Goal: Information Seeking & Learning: Learn about a topic

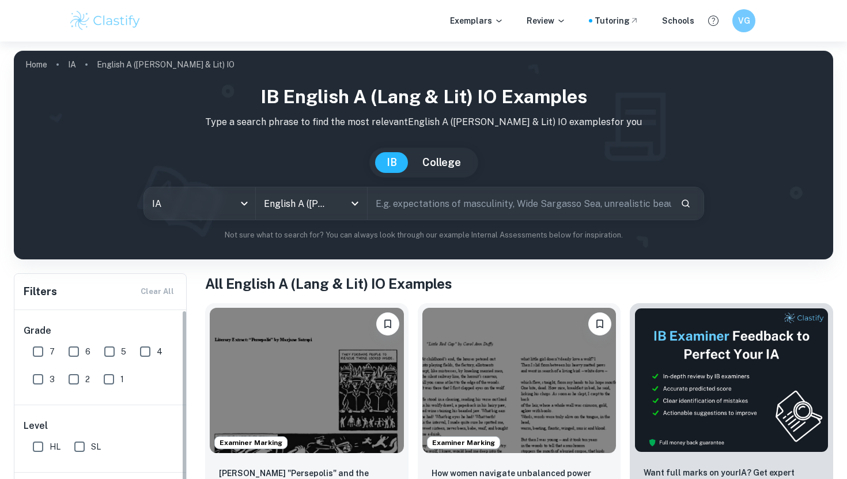
scroll to position [169, 0]
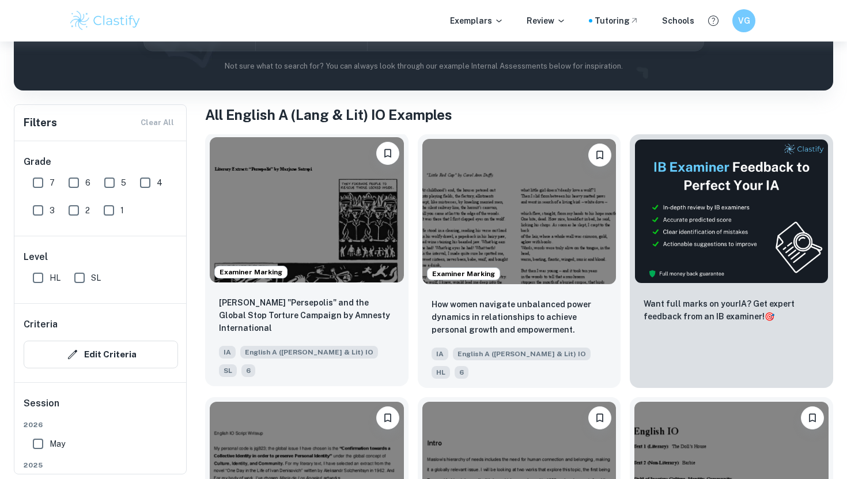
click at [369, 215] on img at bounding box center [307, 209] width 194 height 145
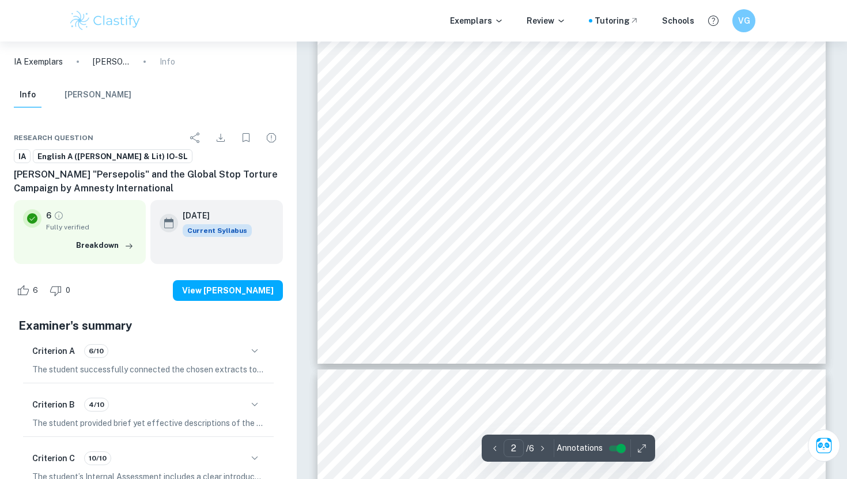
type input "3"
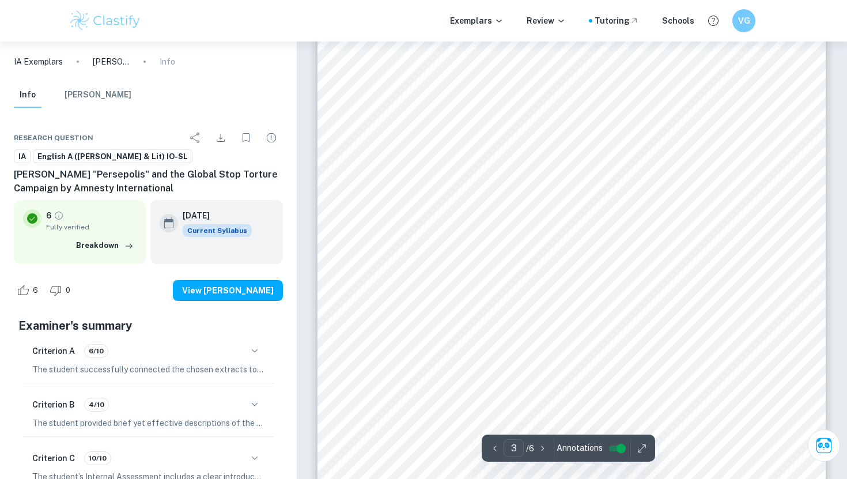
scroll to position [1681, 0]
drag, startPoint x: 377, startPoint y: 253, endPoint x: 403, endPoint y: 243, distance: 27.9
click at [404, 243] on div "Non-literary Extract: Global Stop Torture Campaign 2014 by Amnesty Internationa…" at bounding box center [571, 259] width 508 height 718
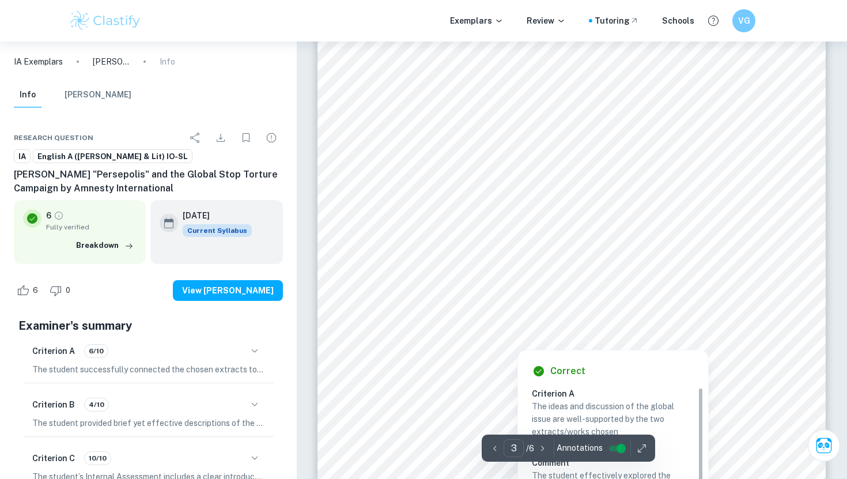
click at [386, 253] on div at bounding box center [560, 255] width 363 height 13
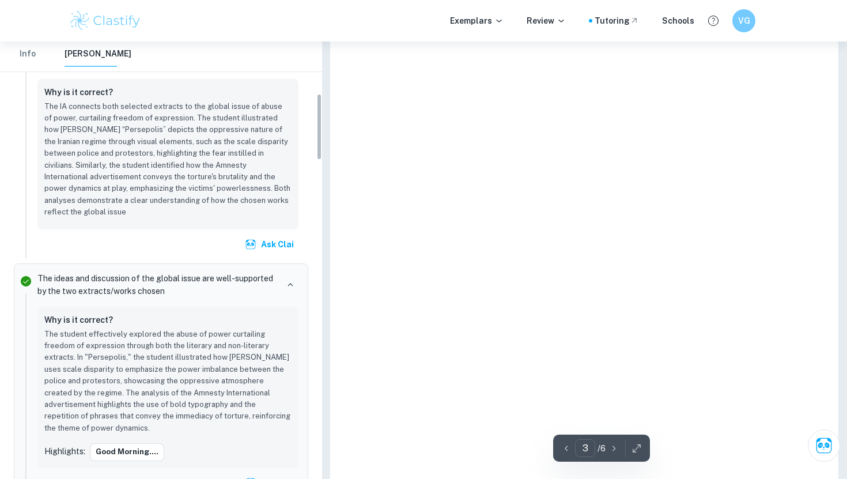
scroll to position [384, 0]
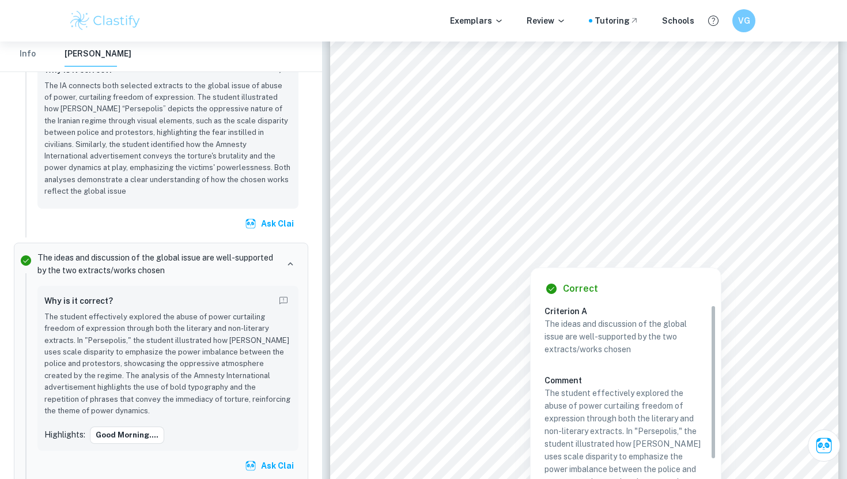
drag, startPoint x: 393, startPoint y: 174, endPoint x: 455, endPoint y: 172, distance: 62.2
click at [455, 172] on div at bounding box center [573, 173] width 363 height 13
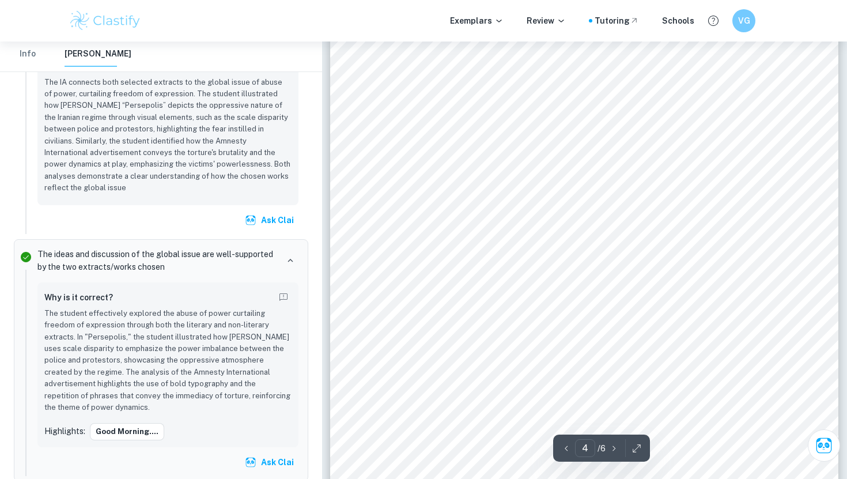
scroll to position [2299, 0]
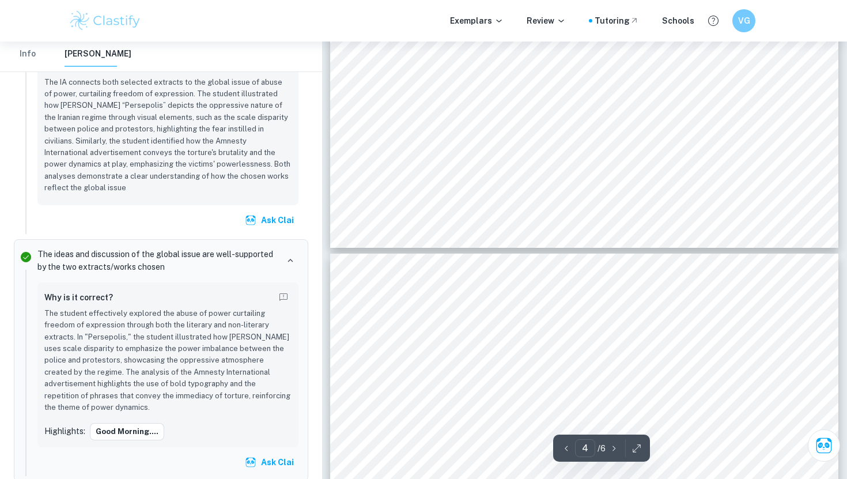
type input "3"
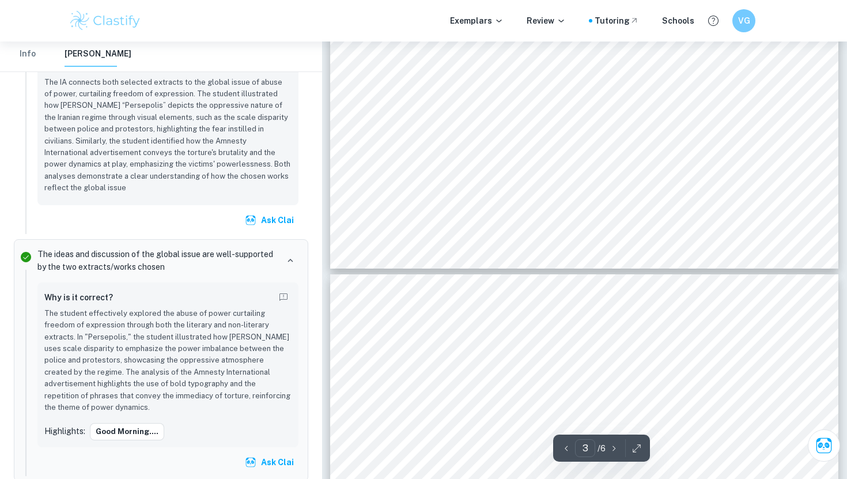
scroll to position [1996, 0]
